Goal: Task Accomplishment & Management: Complete application form

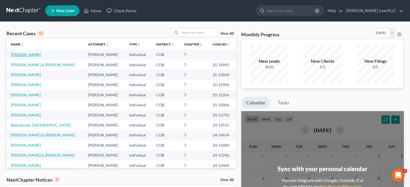
click at [32, 55] on link "[PERSON_NAME]" at bounding box center [26, 54] width 30 height 5
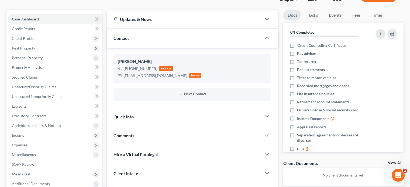
scroll to position [54, 0]
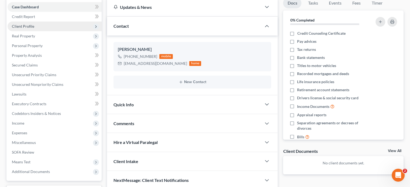
click at [55, 24] on span "Client Profile" at bounding box center [55, 27] width 94 height 10
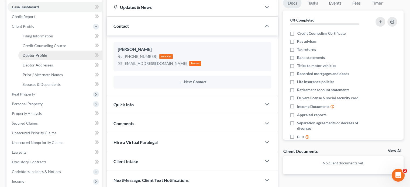
click at [46, 55] on span "Debtor Profile" at bounding box center [35, 55] width 24 height 5
select select "0"
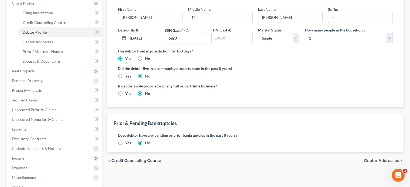
scroll to position [81, 0]
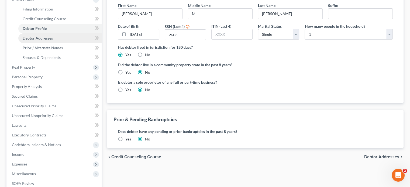
click at [70, 38] on link "Debtor Addresses" at bounding box center [59, 38] width 83 height 10
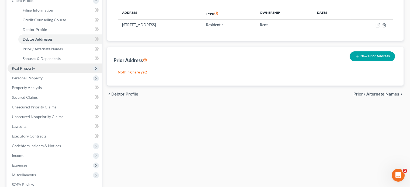
scroll to position [81, 0]
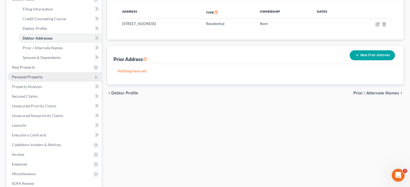
click at [52, 78] on span "Personal Property" at bounding box center [55, 77] width 94 height 10
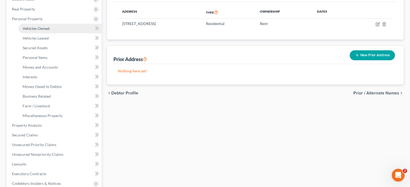
click at [47, 27] on span "Vehicles Owned" at bounding box center [36, 28] width 27 height 5
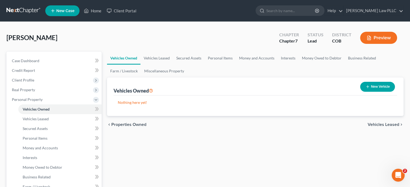
click at [380, 84] on button "New Vehicle" at bounding box center [377, 87] width 35 height 10
select select "0"
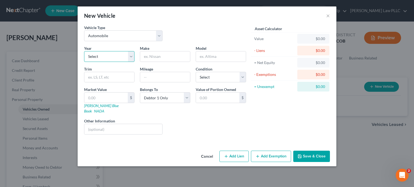
click at [111, 56] on select "Select 2026 2025 2024 2023 2022 2021 2020 2019 2018 2017 2016 2015 2014 2013 20…" at bounding box center [109, 56] width 50 height 11
select select "21"
click at [84, 51] on select "Select 2026 2025 2024 2023 2022 2021 2020 2019 2018 2017 2016 2015 2014 2013 20…" at bounding box center [109, 56] width 50 height 11
click at [166, 57] on input "text" at bounding box center [165, 57] width 50 height 10
type input "Volvo"
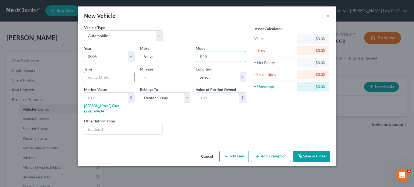
type input "S 40"
click at [98, 77] on input "text" at bounding box center [109, 77] width 50 height 10
click at [165, 78] on input "text" at bounding box center [165, 77] width 50 height 10
type input "200000+"
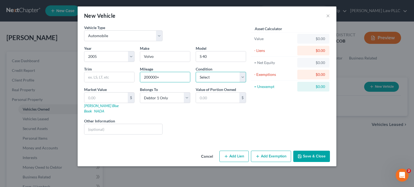
click at [242, 76] on select "Select Excellent Very Good Good Fair Poor" at bounding box center [221, 77] width 50 height 11
select select "3"
click at [196, 72] on select "Select Excellent Very Good Good Fair Poor" at bounding box center [221, 77] width 50 height 11
click at [105, 100] on input "text" at bounding box center [105, 98] width 43 height 10
type input "2"
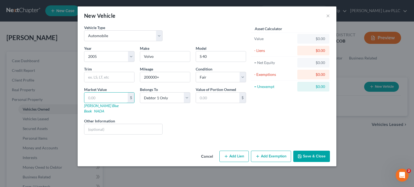
type input "2.00"
type input "25"
type input "25.00"
type input "250"
type input "250.00"
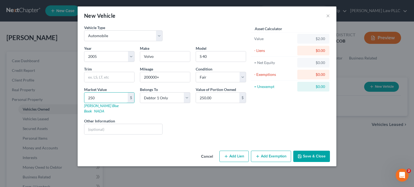
type input "2500"
type input "2,500.00"
type input "2,500"
click at [275, 151] on button "Add Exemption" at bounding box center [271, 156] width 40 height 11
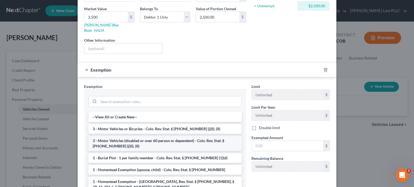
click at [153, 137] on li "3 - Motor Vehicles (disabled or over 60 person or dependent) - Colo. Rev. Stat.…" at bounding box center [164, 143] width 153 height 15
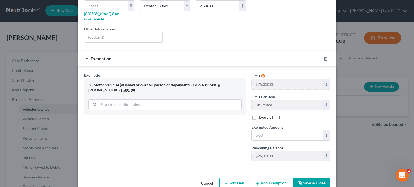
scroll to position [98, 0]
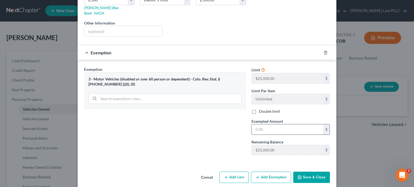
click at [265, 125] on input "text" at bounding box center [287, 130] width 71 height 10
type input "2,500"
click at [191, 128] on div "Exemption Set must be selected for CA. Exemption * 3 - Motor Vehicles (disabled…" at bounding box center [164, 113] width 167 height 93
click at [303, 172] on button "Save & Close" at bounding box center [311, 177] width 37 height 11
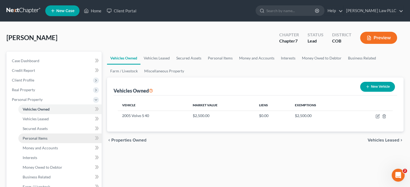
click at [49, 140] on link "Personal Items" at bounding box center [59, 139] width 83 height 10
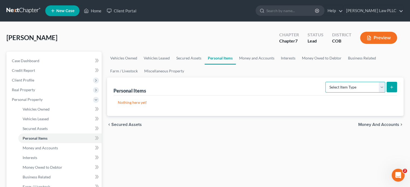
click at [383, 88] on select "Select Item Type Clothing Collectibles Of Value Electronics Firearms Household …" at bounding box center [356, 87] width 60 height 11
select select "clothing"
click at [326, 82] on select "Select Item Type Clothing Collectibles Of Value Electronics Firearms Household …" at bounding box center [356, 87] width 60 height 11
click at [391, 86] on icon "submit" at bounding box center [392, 87] width 4 height 4
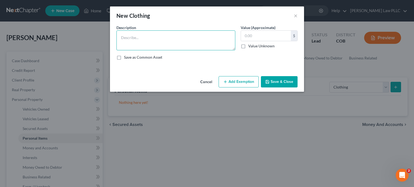
click at [137, 38] on textarea at bounding box center [176, 40] width 119 height 20
type textarea "Clothing"
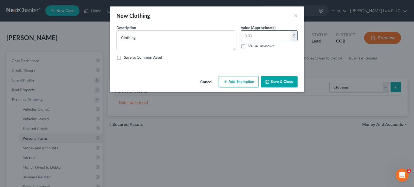
click at [254, 35] on input "text" at bounding box center [266, 36] width 50 height 10
type input "800"
click at [238, 84] on button "Add Exemption" at bounding box center [239, 81] width 40 height 11
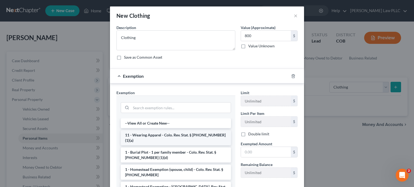
click at [180, 136] on li "11 - Wearing Apparel - Colo. Rev. Stat. § [PHONE_NUMBER] (1)(a)" at bounding box center [176, 138] width 110 height 15
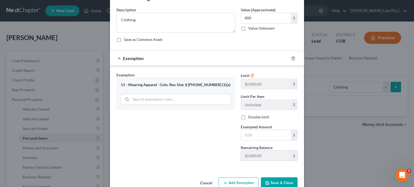
scroll to position [27, 0]
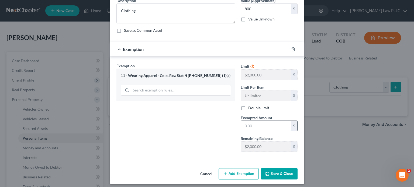
click at [251, 125] on input "text" at bounding box center [266, 126] width 50 height 10
type input "800"
click at [192, 136] on div "Exemption Set must be selected for CA. Exemption * 11 - Wearing Apparel - Colo.…" at bounding box center [176, 109] width 124 height 93
click at [278, 171] on button "Save & Close" at bounding box center [279, 174] width 37 height 11
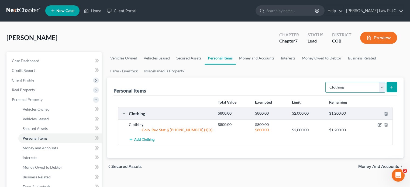
click at [379, 87] on select "Select Item Type Clothing Collectibles Of Value Electronics Firearms Household …" at bounding box center [356, 87] width 60 height 11
select select "electronics"
click at [326, 82] on select "Select Item Type Clothing Collectibles Of Value Electronics Firearms Household …" at bounding box center [356, 87] width 60 height 11
click at [391, 85] on icon "submit" at bounding box center [392, 87] width 4 height 4
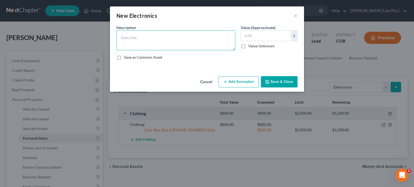
click at [121, 35] on textarea at bounding box center [176, 40] width 119 height 20
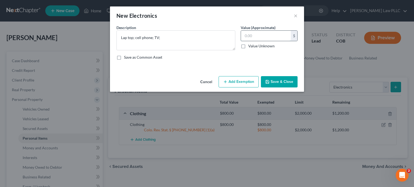
click at [258, 34] on input "text" at bounding box center [266, 36] width 50 height 10
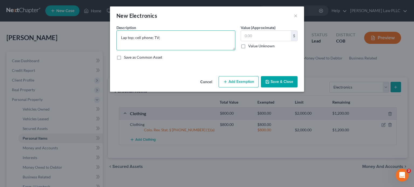
click at [162, 37] on textarea "Lap top; cell phone; TV;" at bounding box center [176, 40] width 119 height 20
type textarea "Lap top; cell phone; TV; speakers."
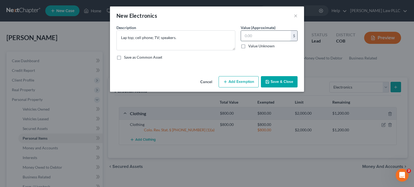
click at [254, 35] on input "text" at bounding box center [266, 36] width 50 height 10
type input "2"
type input "350"
click at [242, 83] on button "Add Exemption" at bounding box center [239, 81] width 40 height 11
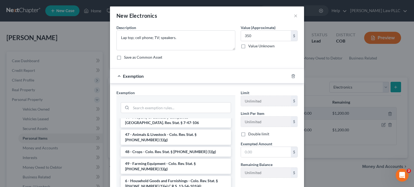
scroll to position [754, 0]
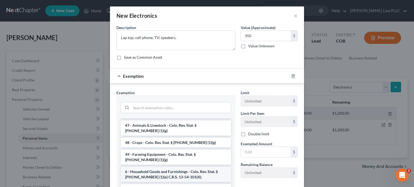
click at [157, 167] on li "6 - Household Goods and Furnishings - Colo. Rev. Stat. § [PHONE_NUMBER] (1)(e) …" at bounding box center [176, 174] width 110 height 15
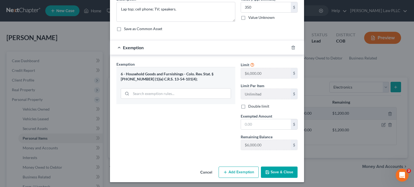
scroll to position [29, 0]
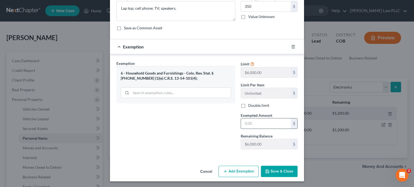
click at [252, 122] on input "text" at bounding box center [266, 124] width 50 height 10
type input "350"
click at [273, 172] on button "Save & Close" at bounding box center [279, 171] width 37 height 11
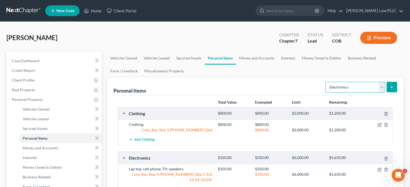
click at [383, 85] on select "Select Item Type Clothing Collectibles Of Value Electronics Firearms Household …" at bounding box center [356, 87] width 60 height 11
select select "household_goods"
click at [326, 82] on select "Select Item Type Clothing Collectibles Of Value Electronics Firearms Household …" at bounding box center [356, 87] width 60 height 11
click at [393, 86] on icon "submit" at bounding box center [392, 87] width 4 height 4
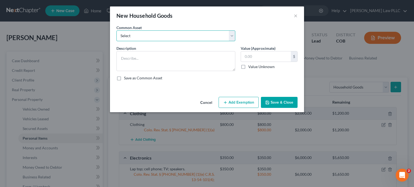
click at [232, 34] on select "Select Furniture, household goods and misc." at bounding box center [176, 35] width 119 height 11
select select "0"
click at [117, 30] on select "Select Furniture, household goods and misc." at bounding box center [176, 35] width 119 height 11
type textarea "Furniture, household goods and misc."
type input "500.00"
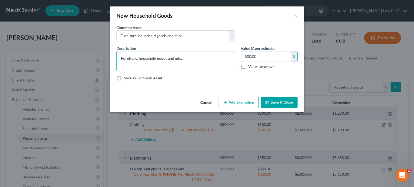
click at [165, 58] on textarea "Furniture, household goods and misc." at bounding box center [176, 61] width 119 height 20
type textarea "Furniture, household goods, musical instruments and misc."
click at [259, 56] on input "500.00" at bounding box center [266, 57] width 50 height 10
type input "2,500"
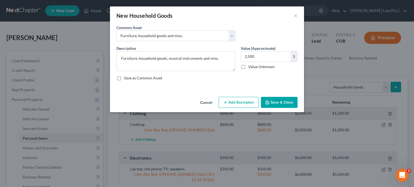
click at [229, 104] on button "Add Exemption" at bounding box center [239, 102] width 40 height 11
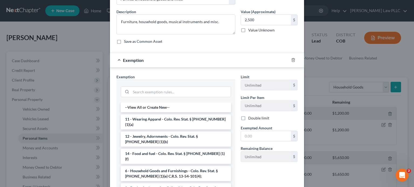
scroll to position [76, 0]
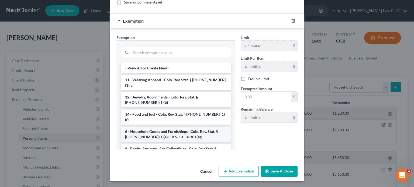
click at [172, 127] on li "6 - Household Goods and Furnishings - Colo. Rev. Stat. § [PHONE_NUMBER] (1)(e) …" at bounding box center [176, 134] width 110 height 15
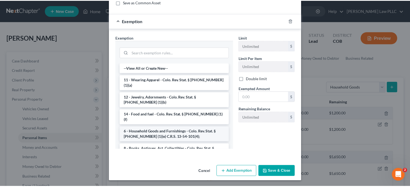
scroll to position [50, 0]
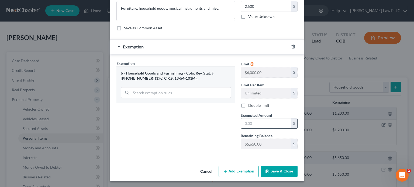
click at [251, 124] on input "text" at bounding box center [266, 124] width 50 height 10
type input "2,500"
click at [182, 139] on div "Exemption Set must be selected for CA. Exemption * 6 - Household Goods and Furn…" at bounding box center [176, 107] width 124 height 93
click at [274, 172] on button "Save & Close" at bounding box center [279, 171] width 37 height 11
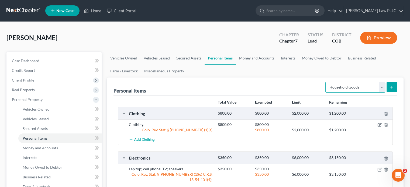
click at [381, 87] on select "Select Item Type Clothing Collectibles Of Value Electronics Firearms Household …" at bounding box center [356, 87] width 60 height 11
select select "sports_and_hobby_equipment"
click at [326, 82] on select "Select Item Type Clothing Collectibles Of Value Electronics Firearms Household …" at bounding box center [356, 87] width 60 height 11
click at [391, 87] on icon "submit" at bounding box center [392, 87] width 4 height 4
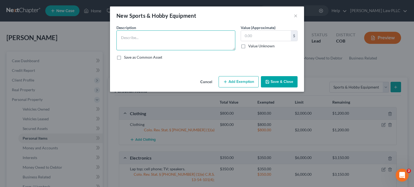
click at [143, 39] on textarea at bounding box center [176, 40] width 119 height 20
type textarea "Tennis rackets"
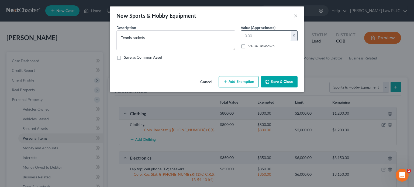
click at [251, 37] on input "text" at bounding box center [266, 36] width 50 height 10
type input "100"
click at [277, 82] on button "Save & Close" at bounding box center [279, 81] width 37 height 11
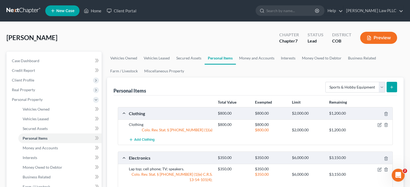
click at [390, 85] on icon "submit" at bounding box center [392, 87] width 4 height 4
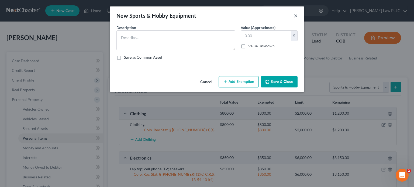
click at [297, 14] on button "×" at bounding box center [296, 15] width 4 height 6
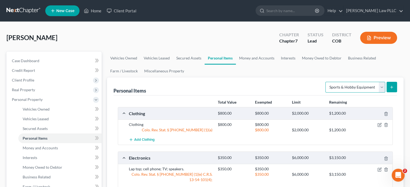
click at [382, 86] on select "Select Item Type Clothing Collectibles Of Value Electronics Firearms Household …" at bounding box center [356, 87] width 60 height 11
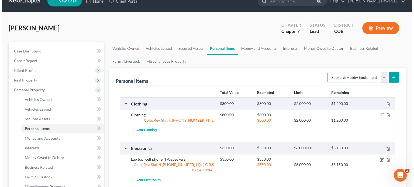
scroll to position [0, 0]
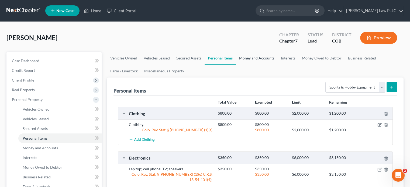
click at [256, 57] on link "Money and Accounts" at bounding box center [257, 58] width 42 height 13
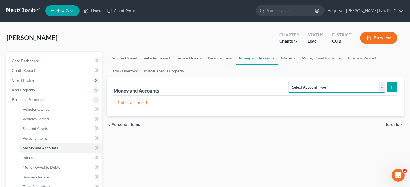
click at [382, 87] on select "Select Account Type Brokerage Cash on Hand Certificates of Deposit Checking Acc…" at bounding box center [336, 87] width 97 height 11
select select "checking"
click at [289, 82] on select "Select Account Type Brokerage Cash on Hand Certificates of Deposit Checking Acc…" at bounding box center [336, 87] width 97 height 11
click at [393, 86] on icon "submit" at bounding box center [392, 87] width 4 height 4
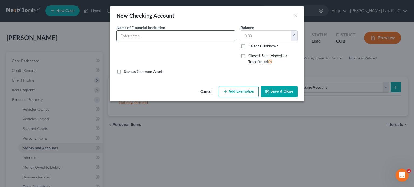
click at [154, 38] on input "text" at bounding box center [176, 36] width 118 height 10
type input "[PERSON_NAME] Fargo"
click at [260, 35] on input "text" at bounding box center [266, 36] width 50 height 10
type input "300"
click at [241, 90] on button "Add Exemption" at bounding box center [239, 91] width 40 height 11
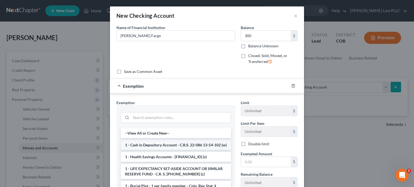
click at [189, 144] on li "1 - Cash in Depository Account - C.R.S. 22-086 13-54-102 (w)" at bounding box center [176, 146] width 110 height 10
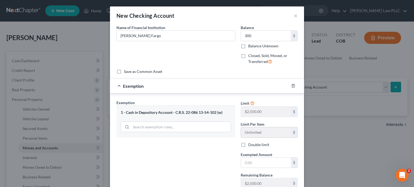
scroll to position [27, 0]
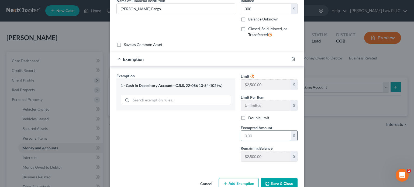
click at [253, 137] on input "text" at bounding box center [266, 136] width 50 height 10
type input "300"
click at [266, 181] on button "Save & Close" at bounding box center [279, 184] width 37 height 11
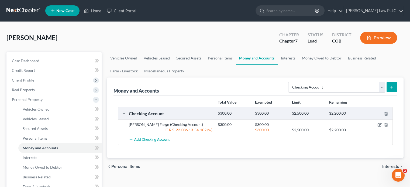
click at [393, 87] on line "submit" at bounding box center [392, 87] width 2 height 0
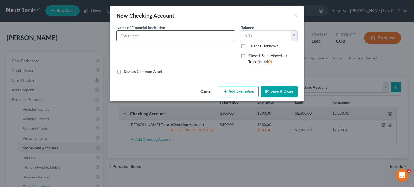
click at [146, 35] on input "text" at bounding box center [176, 36] width 118 height 10
type input "US Bank"
click at [261, 35] on input "text" at bounding box center [266, 36] width 50 height 10
type input "250"
click at [238, 90] on button "Add Exemption" at bounding box center [239, 91] width 40 height 11
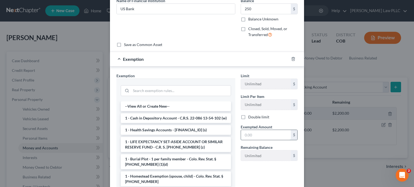
click at [260, 134] on input "text" at bounding box center [266, 135] width 50 height 10
type input "250"
drag, startPoint x: 242, startPoint y: 164, endPoint x: 244, endPoint y: 158, distance: 6.0
click at [242, 162] on div "Limit Unlimited $ Limit Per Item Unlimited $ Double limit Exempted Amount * 250…" at bounding box center [269, 119] width 62 height 93
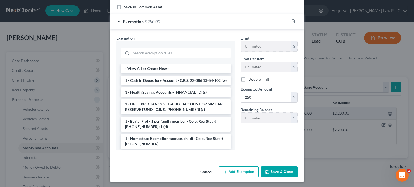
scroll to position [65, 0]
click at [272, 170] on button "Save & Close" at bounding box center [279, 171] width 37 height 11
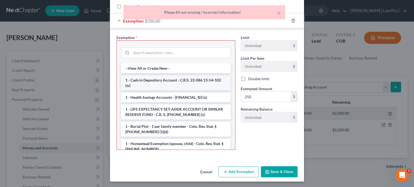
click at [200, 79] on li "1 - Cash in Depository Account - C.R.S. 22-086 13-54-102 (w)" at bounding box center [176, 83] width 110 height 15
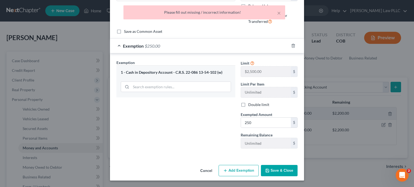
scroll to position [39, 0]
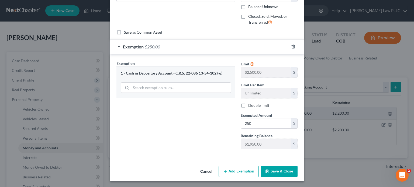
click at [271, 169] on button "Save & Close" at bounding box center [279, 171] width 37 height 11
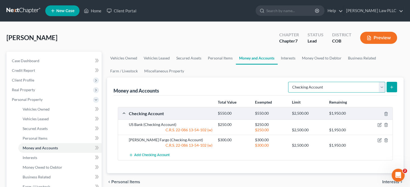
click at [383, 85] on select "Select Account Type Brokerage Cash on Hand Certificates of Deposit Checking Acc…" at bounding box center [336, 87] width 97 height 11
select select "savings"
click at [289, 82] on select "Select Account Type Brokerage Cash on Hand Certificates of Deposit Checking Acc…" at bounding box center [336, 87] width 97 height 11
click at [383, 85] on select "Select Account Type Brokerage Cash on Hand Certificates of Deposit Checking Acc…" at bounding box center [336, 87] width 97 height 11
click at [391, 85] on icon "submit" at bounding box center [392, 87] width 4 height 4
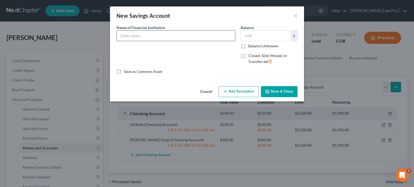
click at [145, 37] on input "text" at bounding box center [176, 36] width 118 height 10
type input "[PERSON_NAME] Fargo"
click at [256, 37] on input "text" at bounding box center [266, 36] width 50 height 10
type input "25"
click at [239, 93] on button "Add Exemption" at bounding box center [239, 91] width 40 height 11
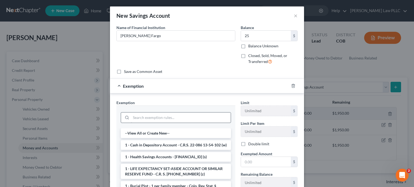
scroll to position [27, 0]
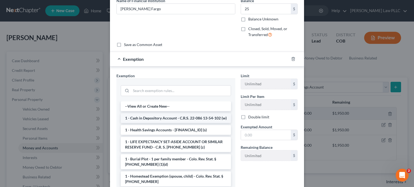
click at [197, 121] on li "1 - Cash in Depository Account - C.R.S. 22-086 13-54-102 (w)" at bounding box center [176, 119] width 110 height 10
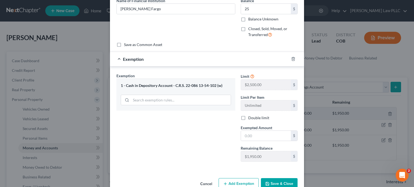
scroll to position [39, 0]
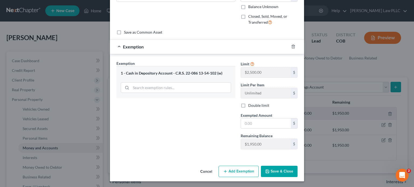
click at [273, 170] on button "Save & Close" at bounding box center [279, 171] width 37 height 11
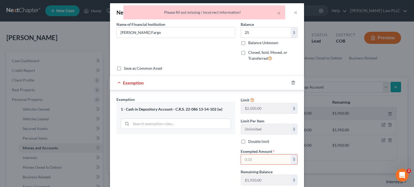
scroll to position [0, 0]
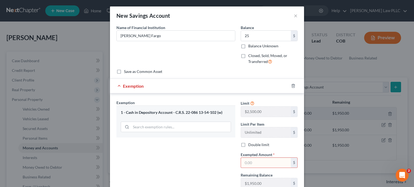
click at [253, 162] on input "text" at bounding box center [266, 163] width 50 height 10
type input "250"
click at [202, 162] on div "Exemption Set must be selected for CA. Exemption * 1 - Cash in Depository Accou…" at bounding box center [176, 146] width 124 height 93
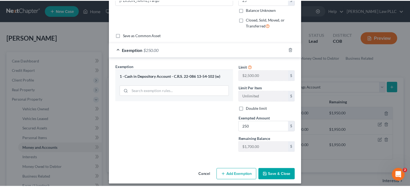
scroll to position [39, 0]
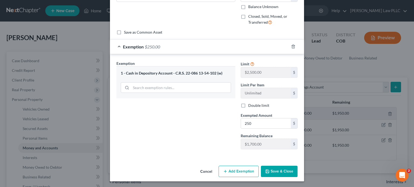
click at [281, 170] on button "Save & Close" at bounding box center [279, 171] width 37 height 11
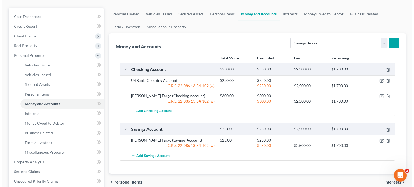
scroll to position [54, 0]
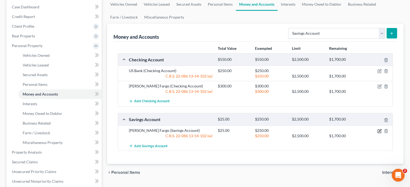
click at [378, 130] on icon "button" at bounding box center [379, 131] width 3 height 3
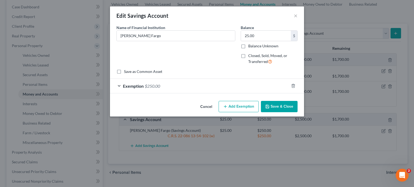
click at [275, 107] on button "Save & Close" at bounding box center [279, 106] width 37 height 11
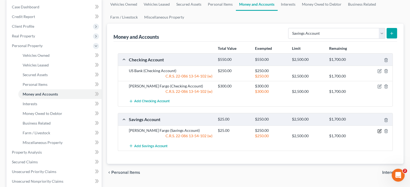
click at [379, 130] on icon "button" at bounding box center [380, 130] width 2 height 2
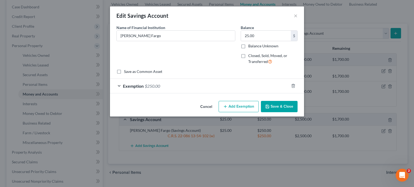
click at [226, 85] on div "Exemption $250.00" at bounding box center [199, 86] width 179 height 14
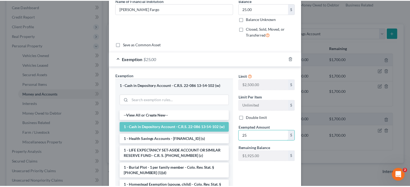
scroll to position [75, 0]
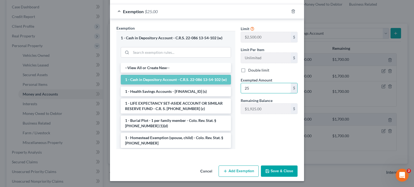
type input "25"
click at [272, 171] on button "Save & Close" at bounding box center [279, 171] width 37 height 11
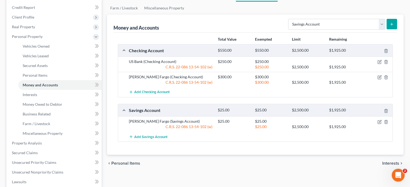
scroll to position [54, 0]
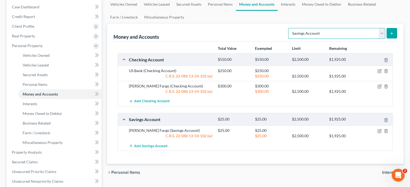
click at [381, 32] on select "Select Account Type Brokerage Cash on Hand Certificates of Deposit Checking Acc…" at bounding box center [336, 33] width 97 height 11
click at [270, 31] on div "Money and Accounts Select Account Type Brokerage Cash on Hand Certificates of D…" at bounding box center [256, 33] width 284 height 18
click at [381, 33] on select "Select Account Type Brokerage Cash on Hand Certificates of Deposit Checking Acc…" at bounding box center [336, 33] width 97 height 11
click at [317, 19] on ul "Vehicles Owned Vehicles Leased Secured Assets Personal Items Money and Accounts…" at bounding box center [255, 11] width 297 height 26
click at [287, 5] on link "Interests" at bounding box center [288, 4] width 21 height 13
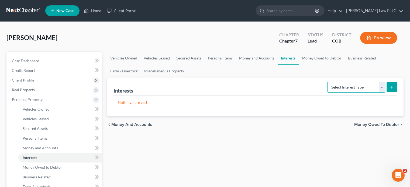
click at [381, 86] on select "Select Interest Type 401K Annuity Bond Education IRA Government Bond Government…" at bounding box center [356, 87] width 58 height 11
click at [253, 46] on div "[PERSON_NAME] Chapter Chapter 7 Status Lead District COB Preview" at bounding box center [204, 39] width 397 height 23
click at [324, 57] on link "Money Owed to Debtor" at bounding box center [322, 58] width 46 height 13
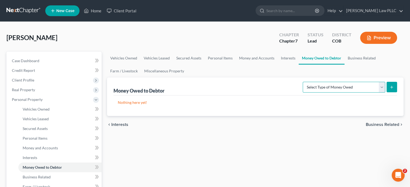
click at [383, 87] on select "Select Type of Money Owed Accounts Receivable Alimony Child Support Claims Agai…" at bounding box center [344, 87] width 83 height 11
select select "social_security_benefits"
click at [304, 82] on select "Select Type of Money Owed Accounts Receivable Alimony Child Support Claims Agai…" at bounding box center [344, 87] width 83 height 11
click at [382, 90] on select "Select Type of Money Owed Accounts Receivable Alimony Child Support Claims Agai…" at bounding box center [344, 87] width 83 height 11
click at [391, 88] on icon "submit" at bounding box center [392, 87] width 4 height 4
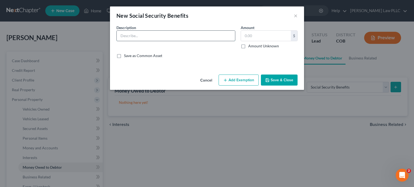
click at [154, 33] on input "text" at bounding box center [176, 36] width 118 height 10
type input "SSI"
click at [272, 35] on input "text" at bounding box center [266, 36] width 50 height 10
type input "0"
click at [147, 34] on input "SSI" at bounding box center [176, 36] width 118 height 10
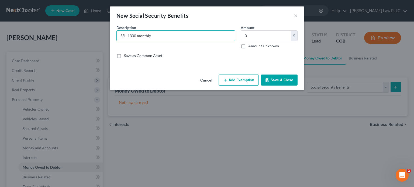
type input "SSI- 1300 monthly"
click at [274, 80] on button "Save & Close" at bounding box center [279, 80] width 37 height 11
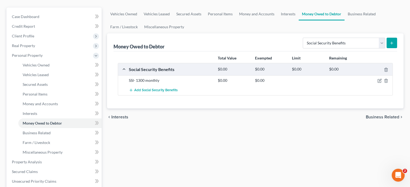
scroll to position [54, 0]
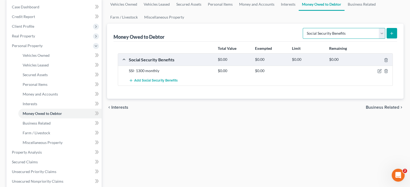
click at [380, 32] on select "Select Type of Money Owed Accounts Receivable Alimony Child Support Claims Agai…" at bounding box center [344, 33] width 83 height 11
click at [264, 17] on ul "Vehicles Owned Vehicles Leased Secured Assets Personal Items Money and Accounts…" at bounding box center [255, 11] width 297 height 26
click at [163, 17] on link "Miscellaneous Property" at bounding box center [164, 17] width 46 height 13
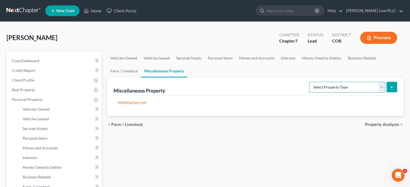
click at [383, 85] on select "Select Property Type Assigned for Creditor Benefit [DATE] Holding for Another N…" at bounding box center [347, 87] width 76 height 11
click at [280, 70] on ul "Vehicles Owned Vehicles Leased Secured Assets Personal Items Money and Accounts…" at bounding box center [255, 65] width 297 height 26
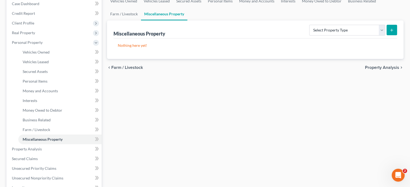
scroll to position [81, 0]
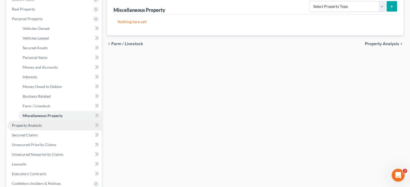
click at [37, 125] on span "Property Analysis" at bounding box center [27, 125] width 30 height 5
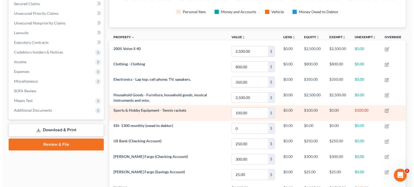
scroll to position [135, 0]
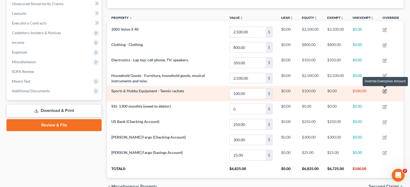
click at [385, 90] on icon "button" at bounding box center [385, 91] width 2 height 2
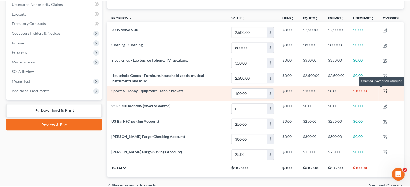
scroll to position [92, 300]
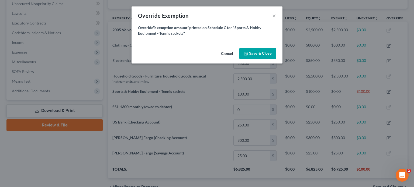
click at [228, 53] on button "Cancel" at bounding box center [227, 54] width 20 height 11
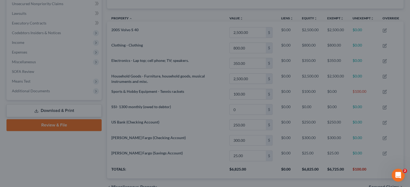
scroll to position [91, 296]
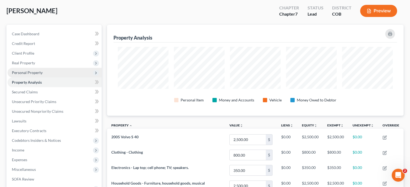
click at [60, 73] on span "Personal Property" at bounding box center [55, 73] width 94 height 10
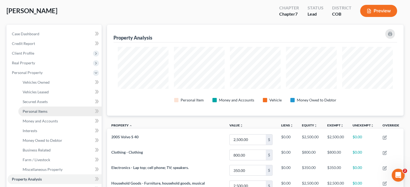
click at [52, 111] on link "Personal Items" at bounding box center [59, 112] width 83 height 10
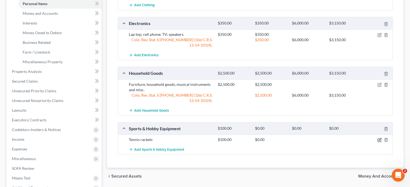
click at [379, 140] on icon "button" at bounding box center [380, 140] width 2 height 2
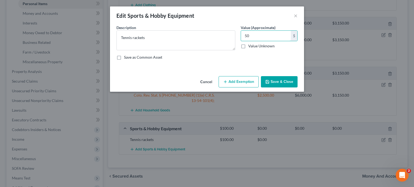
type input "50"
click at [190, 67] on div "An exemption set must first be selected from the Filing Information section. Co…" at bounding box center [207, 49] width 194 height 49
click at [283, 83] on button "Save & Close" at bounding box center [279, 81] width 37 height 11
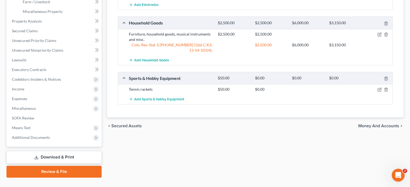
scroll to position [196, 0]
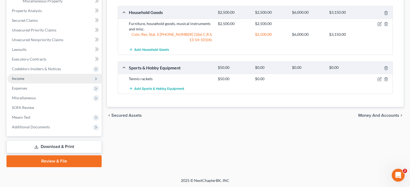
click at [67, 79] on span "Income" at bounding box center [55, 79] width 94 height 10
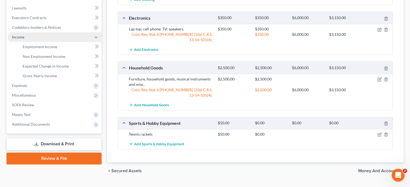
scroll to position [138, 0]
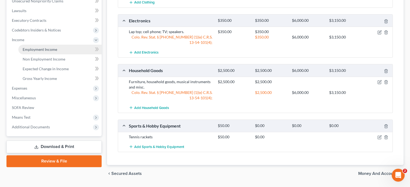
click at [64, 48] on link "Employment Income" at bounding box center [59, 50] width 83 height 10
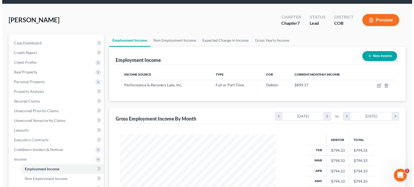
scroll to position [27, 0]
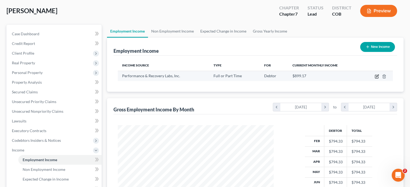
click at [376, 76] on icon "button" at bounding box center [377, 76] width 2 height 2
select select "0"
select select "5"
select select "2"
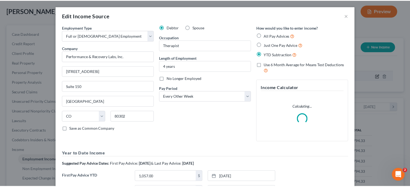
scroll to position [96, 168]
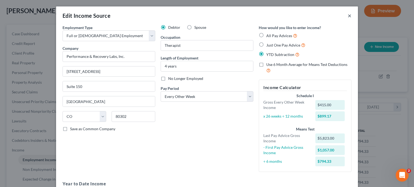
click at [348, 15] on button "×" at bounding box center [350, 15] width 4 height 6
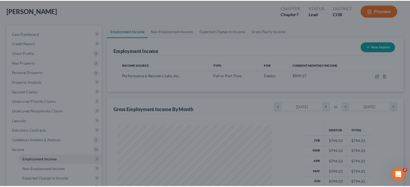
scroll to position [269586, 269516]
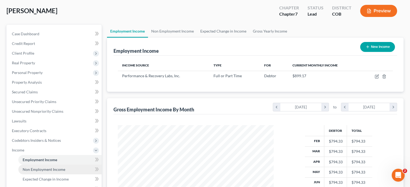
click at [36, 170] on span "Non Employment Income" at bounding box center [44, 169] width 43 height 5
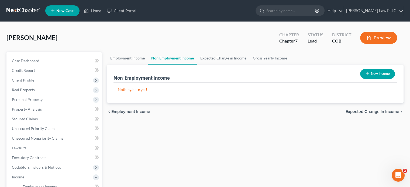
click at [375, 75] on button "New Income" at bounding box center [377, 74] width 35 height 10
select select "0"
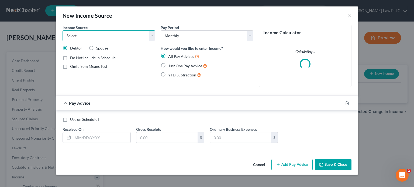
click at [152, 33] on select "Select Unemployment Disability (from employer) Pension Retirement Social Securi…" at bounding box center [109, 35] width 93 height 11
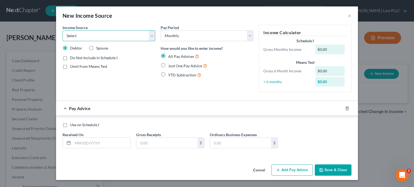
select select "4"
click at [63, 30] on select "Select Unemployment Disability (from employer) Pension Retirement Social Securi…" at bounding box center [109, 35] width 93 height 11
click at [152, 35] on select "Select Unemployment Disability (from employer) Pension Retirement Social Securi…" at bounding box center [109, 35] width 93 height 11
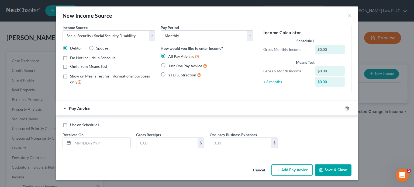
click at [242, 66] on div "Just One Pay Advice" at bounding box center [207, 66] width 93 height 6
click at [107, 141] on input "text" at bounding box center [102, 143] width 58 height 10
type input "8/"
click at [70, 75] on label "Show on Means Test for informational purposes only" at bounding box center [112, 80] width 85 height 12
click at [72, 75] on input "Show on Means Test for informational purposes only" at bounding box center [74, 76] width 4 height 4
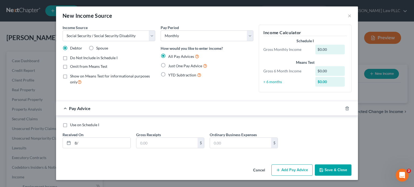
checkbox input "true"
click at [70, 66] on label "Omit from Means Test" at bounding box center [88, 66] width 37 height 5
click at [72, 66] on input "Omit from Means Test" at bounding box center [74, 66] width 4 height 4
checkbox input "true"
click at [227, 142] on input "text" at bounding box center [240, 143] width 61 height 10
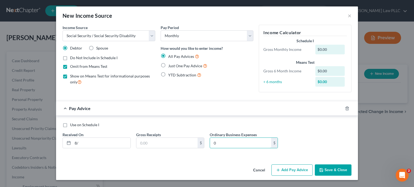
type input "0"
click at [159, 155] on div "Use on Schedule I Received On * 8/ Gross Receipts $ Ordinary Business Expenses …" at bounding box center [207, 136] width 302 height 41
click at [84, 144] on input "8/" at bounding box center [102, 143] width 58 height 10
click at [150, 142] on input "text" at bounding box center [166, 143] width 61 height 10
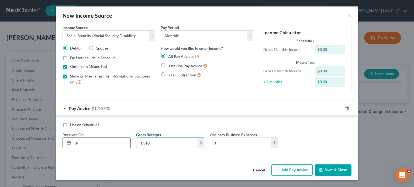
type input "1,310"
click at [80, 142] on input "8/" at bounding box center [102, 143] width 58 height 10
type input "[DATE]"
click at [327, 170] on button "Save & Close" at bounding box center [333, 170] width 37 height 11
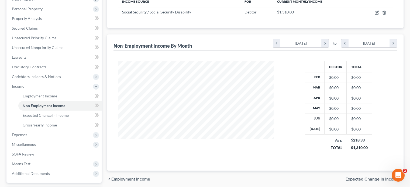
scroll to position [135, 0]
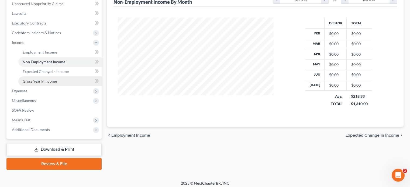
click at [52, 81] on span "Gross Yearly Income" at bounding box center [40, 81] width 34 height 5
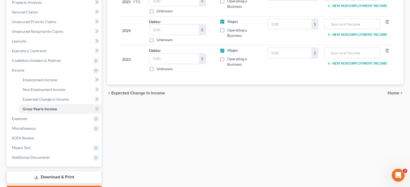
scroll to position [108, 0]
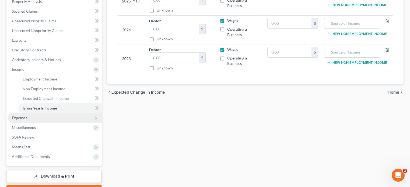
click at [49, 120] on span "Expenses" at bounding box center [55, 118] width 94 height 10
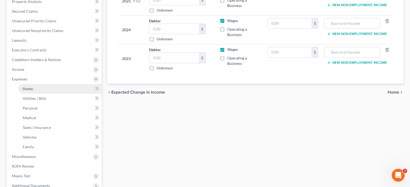
click at [56, 87] on link "Home" at bounding box center [59, 89] width 83 height 10
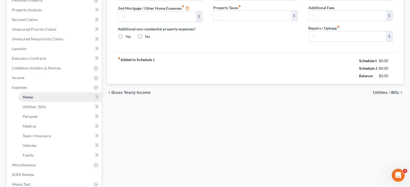
type input "0.00"
radio input "true"
type input "0.00"
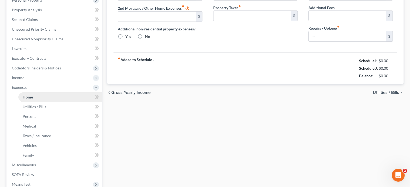
type input "0.00"
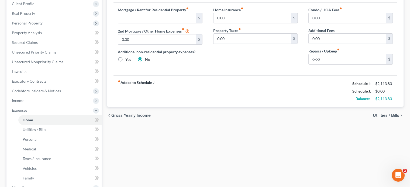
scroll to position [27, 0]
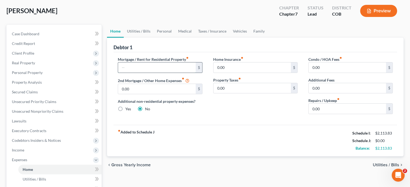
click at [134, 67] on input "text" at bounding box center [156, 68] width 77 height 10
type input "545"
click at [324, 108] on input "0.00" at bounding box center [347, 109] width 77 height 10
type input "25"
click at [138, 30] on link "Utilities / Bills" at bounding box center [139, 31] width 30 height 13
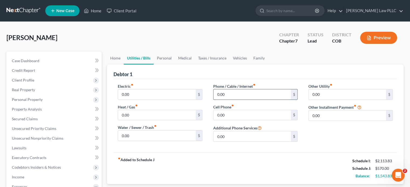
click at [231, 96] on input "0.00" at bounding box center [252, 95] width 77 height 10
type input "25"
click at [231, 118] on input "0.00" at bounding box center [252, 115] width 77 height 10
type input "60"
click at [304, 136] on div "Other Utility fiber_manual_record 0.00 $ Other Installment Payment fiber_manual…" at bounding box center [350, 115] width 95 height 63
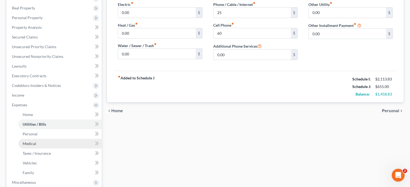
scroll to position [108, 0]
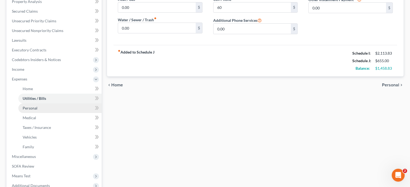
click at [37, 108] on link "Personal" at bounding box center [59, 109] width 83 height 10
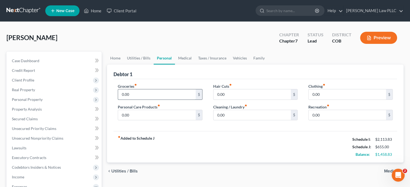
click at [134, 95] on input "0.00" at bounding box center [156, 95] width 77 height 10
type input "550"
click at [229, 95] on input "0.00" at bounding box center [252, 95] width 77 height 10
drag, startPoint x: 225, startPoint y: 95, endPoint x: 217, endPoint y: 96, distance: 8.7
click at [217, 96] on input "50" at bounding box center [252, 95] width 77 height 10
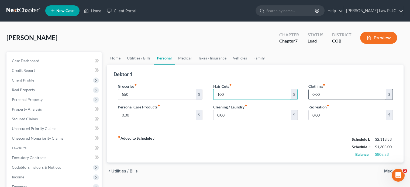
type input "100"
click at [323, 94] on input "0.00" at bounding box center [347, 95] width 77 height 10
type input "100"
click at [321, 112] on input "0.00" at bounding box center [347, 115] width 77 height 10
type input "150"
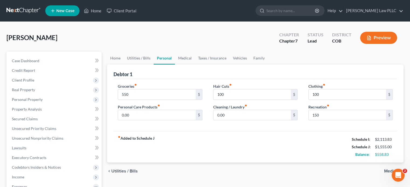
scroll to position [27, 0]
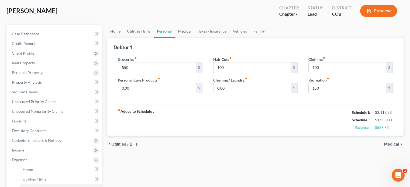
click at [184, 30] on link "Medical" at bounding box center [185, 31] width 20 height 13
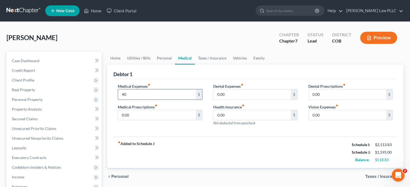
type input "4"
type input "50"
click at [229, 95] on input "0.00" at bounding box center [252, 95] width 77 height 10
type input "250"
click at [327, 114] on input "0.00" at bounding box center [347, 115] width 77 height 10
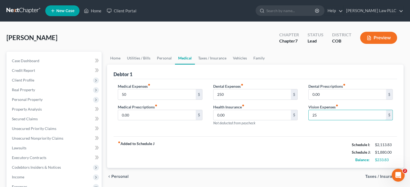
type input "25"
drag, startPoint x: 290, startPoint y: 130, endPoint x: 289, endPoint y: 125, distance: 5.2
click at [289, 128] on div "Medical Expenses fiber_manual_record 50 $ Medical Prescriptions fiber_manual_re…" at bounding box center [256, 108] width 284 height 58
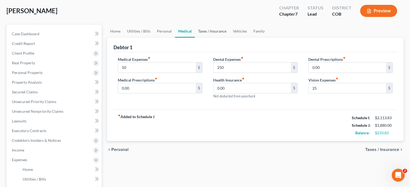
click at [208, 31] on link "Taxes / Insurance" at bounding box center [212, 31] width 35 height 13
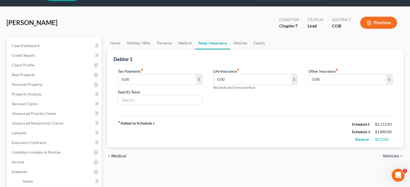
scroll to position [27, 0]
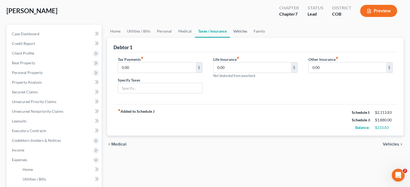
click at [237, 29] on link "Vehicles" at bounding box center [240, 31] width 20 height 13
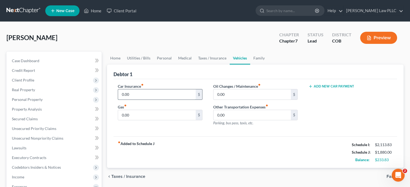
click at [130, 94] on input "0.00" at bounding box center [156, 95] width 77 height 10
type input "80"
click at [137, 114] on input "0.00" at bounding box center [156, 115] width 77 height 10
type input "80"
click at [231, 97] on input "0.00" at bounding box center [252, 95] width 77 height 10
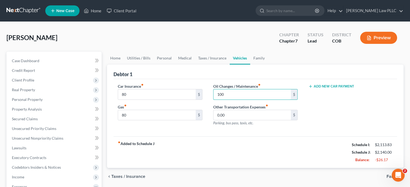
type input "100"
click at [321, 114] on div "Add New Car Payment" at bounding box center [350, 107] width 95 height 47
click at [258, 58] on link "Family" at bounding box center [259, 58] width 18 height 13
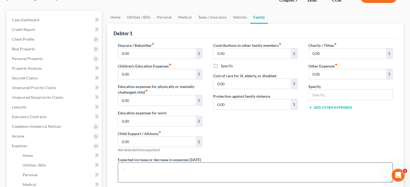
scroll to position [54, 0]
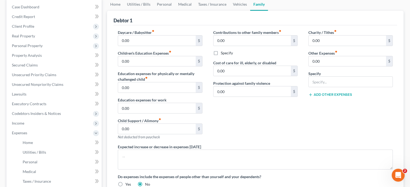
click at [266, 123] on div "Contributions to other family members fiber_manual_record 0.00 $ Specify Cost o…" at bounding box center [255, 87] width 95 height 115
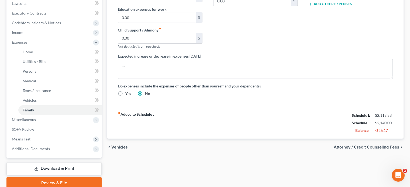
scroll to position [162, 0]
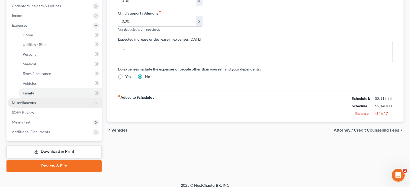
click at [32, 104] on span "Miscellaneous" at bounding box center [24, 103] width 24 height 5
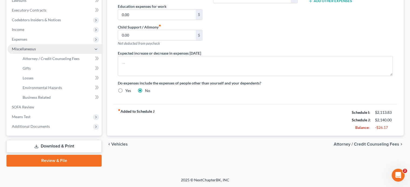
scroll to position [147, 0]
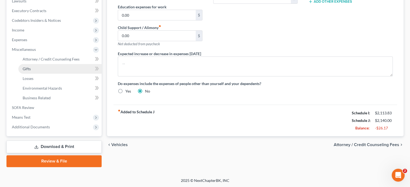
click at [53, 69] on link "Gifts" at bounding box center [59, 69] width 83 height 10
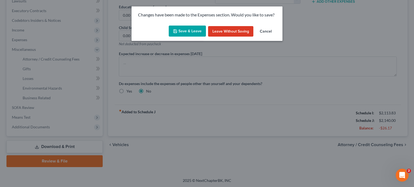
click at [183, 28] on button "Save & Leave" at bounding box center [187, 31] width 37 height 11
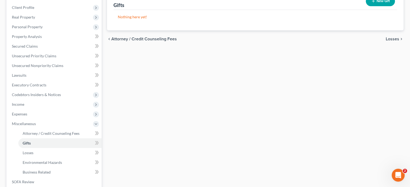
scroll to position [135, 0]
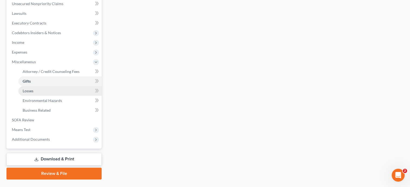
click at [49, 93] on link "Losses" at bounding box center [59, 91] width 83 height 10
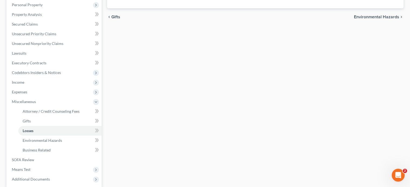
scroll to position [108, 0]
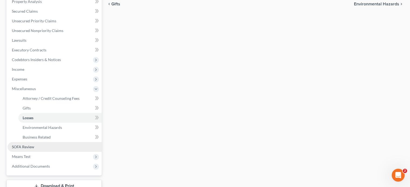
click at [41, 146] on link "SOFA Review" at bounding box center [55, 147] width 94 height 10
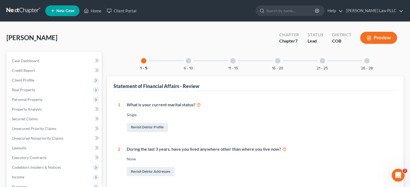
click at [187, 60] on div at bounding box center [188, 60] width 5 height 5
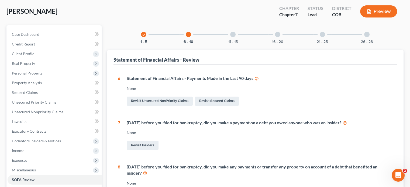
scroll to position [25, 0]
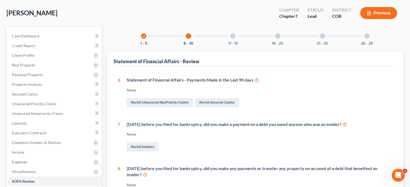
click at [233, 35] on div at bounding box center [232, 35] width 5 height 5
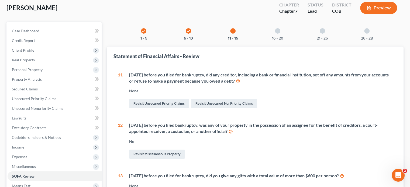
scroll to position [16, 0]
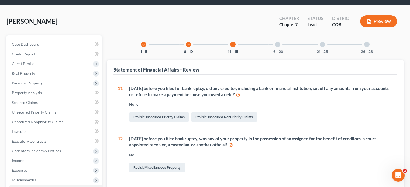
click at [278, 44] on div at bounding box center [277, 44] width 5 height 5
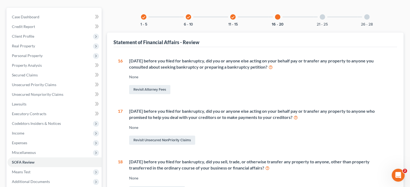
scroll to position [43, 0]
click at [323, 18] on div at bounding box center [322, 17] width 5 height 5
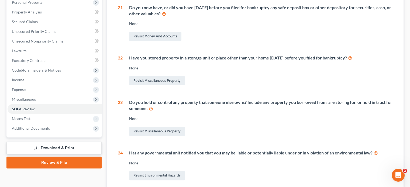
scroll to position [124, 0]
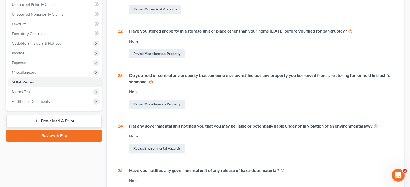
click at [280, 84] on div "Do you hold or control any property that someone else owns? Include any propert…" at bounding box center [261, 79] width 264 height 12
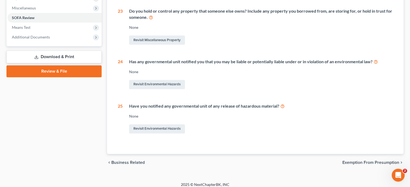
scroll to position [135, 0]
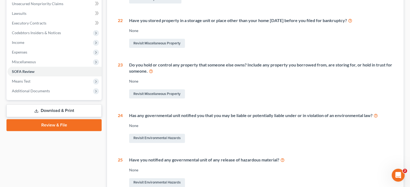
click at [264, 34] on div "Have you stored property in a storage unit or place other than your home [DATE]…" at bounding box center [258, 34] width 270 height 32
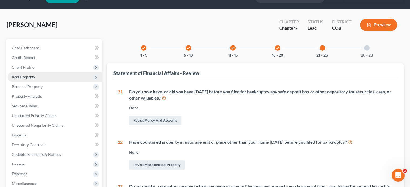
scroll to position [0, 0]
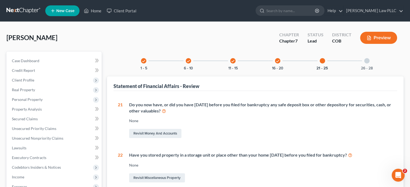
click at [196, 47] on div "[PERSON_NAME] Chapter Chapter 7 Status Lead District COB Preview" at bounding box center [204, 39] width 397 height 23
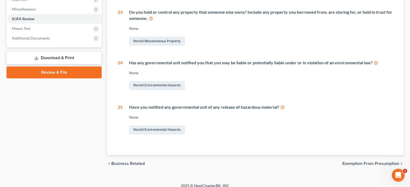
scroll to position [189, 0]
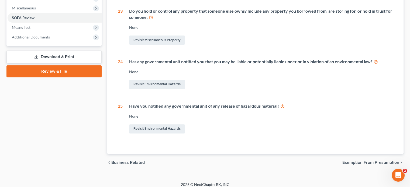
click at [79, 57] on link "Download & Print" at bounding box center [53, 57] width 95 height 13
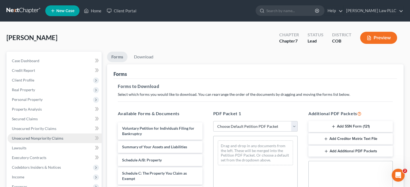
scroll to position [81, 0]
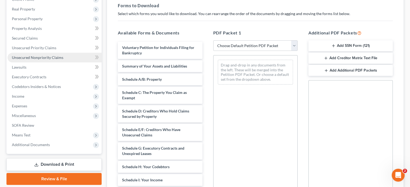
click at [30, 58] on span "Unsecured Nonpriority Claims" at bounding box center [38, 57] width 52 height 5
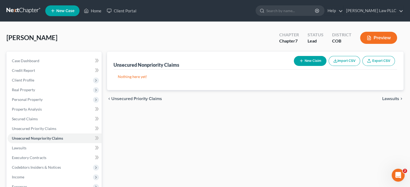
click at [307, 59] on button "New Claim" at bounding box center [310, 61] width 33 height 10
select select "0"
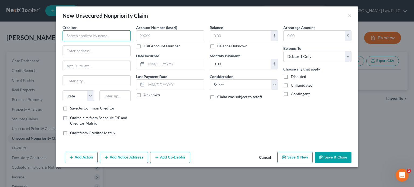
click at [94, 36] on input "text" at bounding box center [97, 35] width 68 height 11
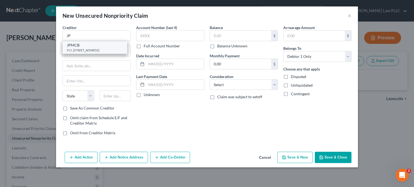
click at [92, 47] on div "JPMCB" at bounding box center [95, 45] width 56 height 5
type input "JPMCB"
type input "P.O. Box 15369"
type input "Wilmington"
select select "7"
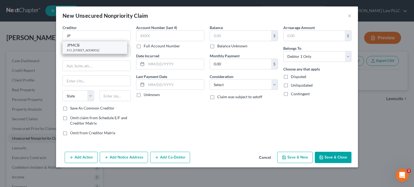
type input "19850"
drag, startPoint x: 92, startPoint y: 50, endPoint x: 85, endPoint y: 52, distance: 7.4
click at [85, 52] on input "P.O. Box 15369" at bounding box center [97, 51] width 68 height 10
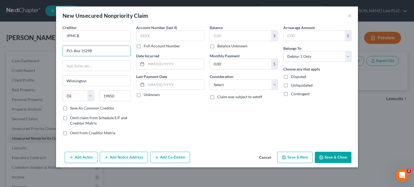
type input "P.O. Box 15298"
click at [175, 113] on div "Account Number (last 4) Full Account Number Date Incurred Last Payment Date Unk…" at bounding box center [170, 82] width 74 height 115
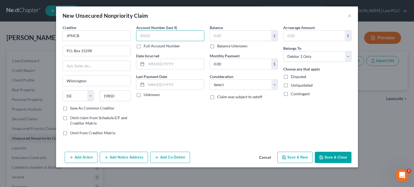
click at [160, 36] on input "text" at bounding box center [170, 35] width 68 height 11
type input "5167"
click at [162, 64] on input "text" at bounding box center [175, 64] width 58 height 10
type input "[DATE]"
click at [235, 37] on input "text" at bounding box center [240, 36] width 61 height 10
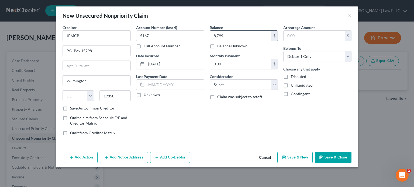
type input "8,799"
click at [275, 83] on select "Select Cable / Satellite Services Collection Agency Credit Card Debt Debt Couns…" at bounding box center [244, 85] width 68 height 11
select select "2"
click at [210, 80] on select "Select Cable / Satellite Services Collection Agency Credit Card Debt Debt Couns…" at bounding box center [244, 85] width 68 height 11
click at [291, 156] on button "Save & New" at bounding box center [295, 157] width 35 height 11
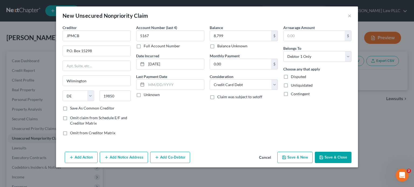
select select "0"
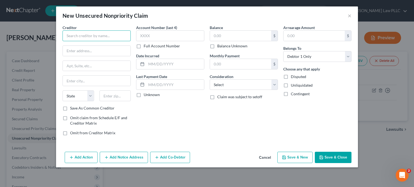
click at [71, 36] on input "text" at bounding box center [97, 35] width 68 height 11
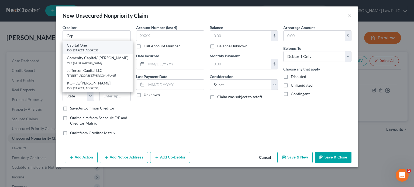
click at [105, 49] on div "P.O. [STREET_ADDRESS]" at bounding box center [97, 50] width 61 height 5
type input "Capital One"
type input "P.O. Box 31293"
type input "[GEOGRAPHIC_DATA]"
select select "46"
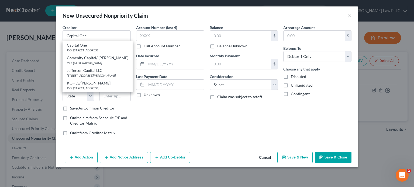
type input "84131"
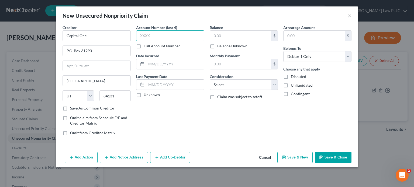
click at [159, 36] on input "text" at bounding box center [170, 35] width 68 height 11
type input "3499"
click at [170, 63] on input "text" at bounding box center [175, 64] width 58 height 10
type input "[DATE]"
click at [229, 34] on input "text" at bounding box center [240, 36] width 61 height 10
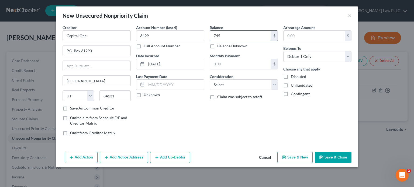
type input "745"
click at [273, 84] on select "Select Cable / Satellite Services Collection Agency Credit Card Debt Debt Couns…" at bounding box center [244, 85] width 68 height 11
select select "2"
click at [210, 80] on select "Select Cable / Satellite Services Collection Agency Credit Card Debt Debt Couns…" at bounding box center [244, 85] width 68 height 11
click at [290, 157] on button "Save & New" at bounding box center [295, 157] width 35 height 11
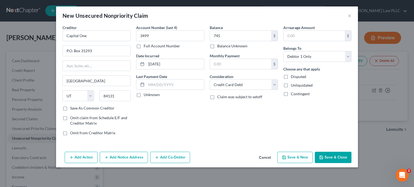
select select "0"
type input "745.00"
type input "0.00"
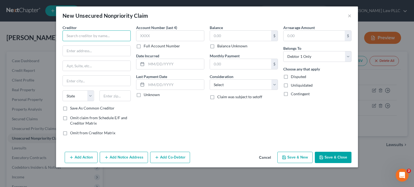
click at [74, 36] on input "text" at bounding box center [97, 35] width 68 height 11
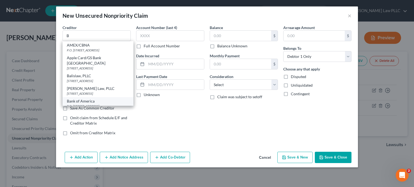
click at [91, 104] on div "P.O. [STREET_ADDRESS]" at bounding box center [98, 106] width 62 height 5
type input "Bank of America"
type input "P.O. Box 982238"
type input "[GEOGRAPHIC_DATA]"
select select "45"
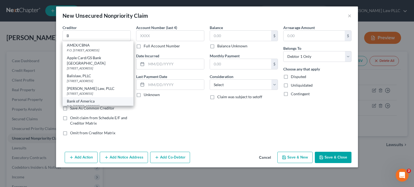
type input "79998"
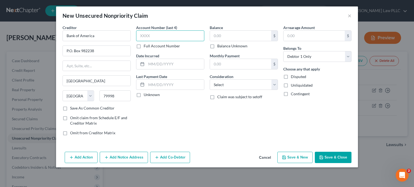
click at [156, 36] on input "text" at bounding box center [170, 35] width 68 height 11
type input "7303"
click at [152, 61] on input "text" at bounding box center [175, 64] width 58 height 10
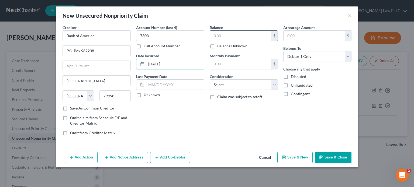
type input "[DATE]"
click at [220, 34] on input "text" at bounding box center [240, 36] width 61 height 10
type input "1,704"
click at [274, 82] on select "Select Cable / Satellite Services Collection Agency Credit Card Debt Debt Couns…" at bounding box center [244, 85] width 68 height 11
select select "2"
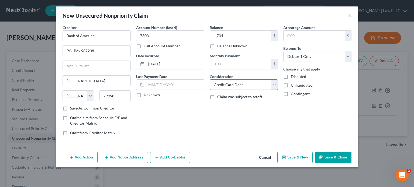
click at [210, 80] on select "Select Cable / Satellite Services Collection Agency Credit Card Debt Debt Couns…" at bounding box center [244, 85] width 68 height 11
click at [295, 159] on button "Save & New" at bounding box center [295, 157] width 35 height 11
select select "0"
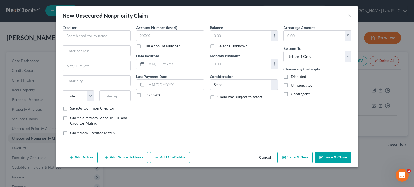
type input "1,704.00"
type input "0.00"
click at [72, 36] on input "text" at bounding box center [97, 35] width 68 height 11
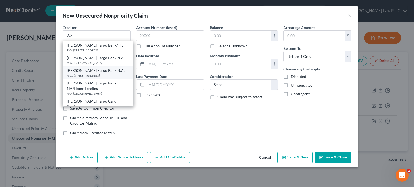
click at [101, 74] on div "P. O. [STREET_ADDRESS]" at bounding box center [98, 75] width 62 height 5
type input "[PERSON_NAME] Fargo Bank N.A."
type input "P. O. Box 393"
type input "[GEOGRAPHIC_DATA]"
select select "24"
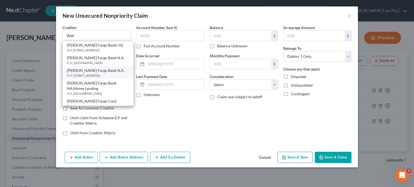
type input "55480"
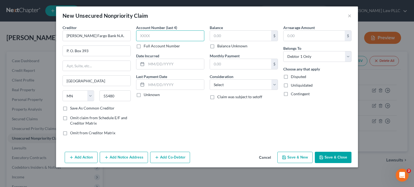
click at [150, 35] on input "text" at bounding box center [170, 35] width 68 height 11
type input "9524"
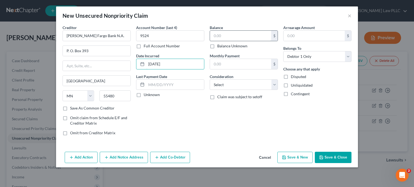
type input "[DATE]"
click at [225, 33] on input "text" at bounding box center [240, 36] width 61 height 10
type input "13,816"
click at [275, 83] on select "Select Cable / Satellite Services Collection Agency Credit Card Debt Debt Couns…" at bounding box center [244, 85] width 68 height 11
select select "2"
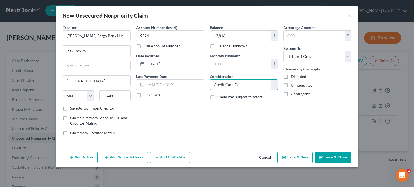
click at [210, 80] on select "Select Cable / Satellite Services Collection Agency Credit Card Debt Debt Couns…" at bounding box center [244, 85] width 68 height 11
click at [294, 156] on button "Save & New" at bounding box center [295, 157] width 35 height 11
type input "13,816.00"
type input "0.00"
select select "0"
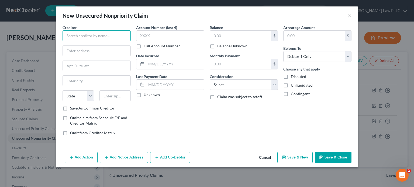
click at [78, 33] on input "text" at bounding box center [97, 35] width 68 height 11
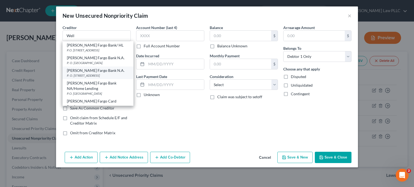
click at [94, 74] on div "P. O. [STREET_ADDRESS]" at bounding box center [98, 75] width 62 height 5
type input "[PERSON_NAME] Fargo Bank N.A."
type input "P. O. Box 393"
type input "[GEOGRAPHIC_DATA]"
select select "24"
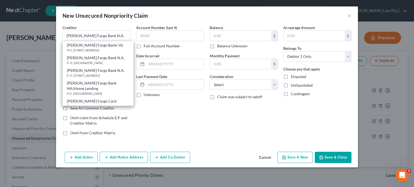
type input "55480"
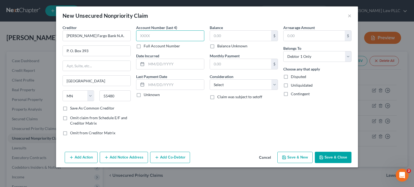
click at [160, 35] on input "text" at bounding box center [170, 35] width 68 height 11
type input "8090"
type input "[DATE]"
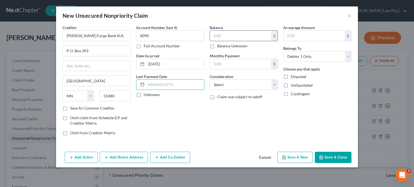
click at [227, 34] on input "text" at bounding box center [240, 36] width 61 height 10
type input "600"
click at [276, 84] on select "Select Cable / Satellite Services Collection Agency Credit Card Debt Debt Couns…" at bounding box center [244, 85] width 68 height 11
select select "2"
click at [210, 80] on select "Select Cable / Satellite Services Collection Agency Credit Card Debt Debt Couns…" at bounding box center [244, 85] width 68 height 11
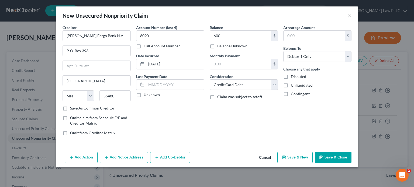
click at [294, 156] on button "Save & New" at bounding box center [295, 157] width 35 height 11
select select "0"
type input "600.00"
type input "0.00"
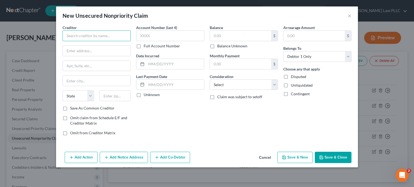
click at [77, 35] on input "text" at bounding box center [97, 35] width 68 height 11
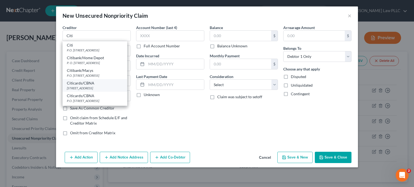
click at [92, 86] on div "[STREET_ADDRESS]" at bounding box center [95, 88] width 56 height 5
type input "Citicards/CBNA"
type input "5800 S. Corporate Pl"
type input "[GEOGRAPHIC_DATA]"
select select "43"
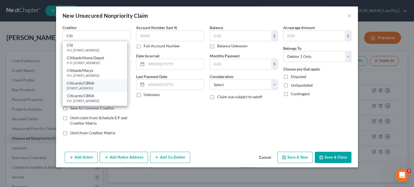
type input "57108"
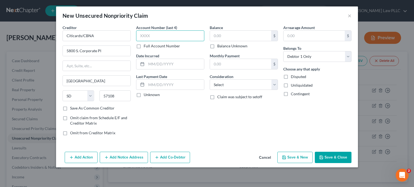
click at [153, 35] on input "text" at bounding box center [170, 35] width 68 height 11
type input "1375"
click at [157, 66] on input "text" at bounding box center [175, 64] width 58 height 10
type input "[DATE]"
click at [225, 37] on input "text" at bounding box center [240, 36] width 61 height 10
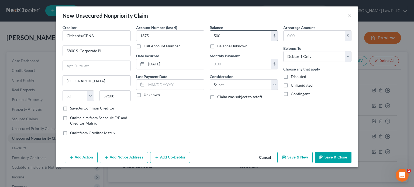
type input "500"
click at [273, 86] on select "Select Cable / Satellite Services Collection Agency Credit Card Debt Debt Couns…" at bounding box center [244, 85] width 68 height 11
select select "2"
click at [210, 80] on select "Select Cable / Satellite Services Collection Agency Credit Card Debt Debt Couns…" at bounding box center [244, 85] width 68 height 11
click at [297, 158] on button "Save & New" at bounding box center [295, 157] width 35 height 11
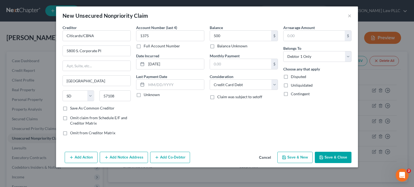
select select "0"
type input "500.00"
type input "0.00"
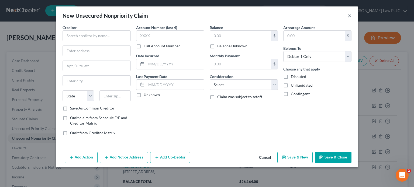
click at [349, 15] on button "×" at bounding box center [350, 15] width 4 height 6
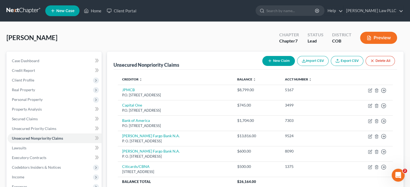
click at [383, 36] on button "Preview" at bounding box center [378, 38] width 37 height 12
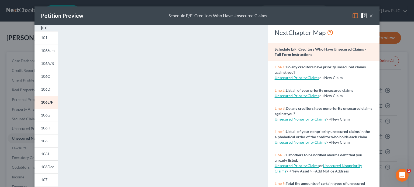
click at [370, 15] on button "×" at bounding box center [371, 15] width 4 height 6
